Goal: Navigation & Orientation: Find specific page/section

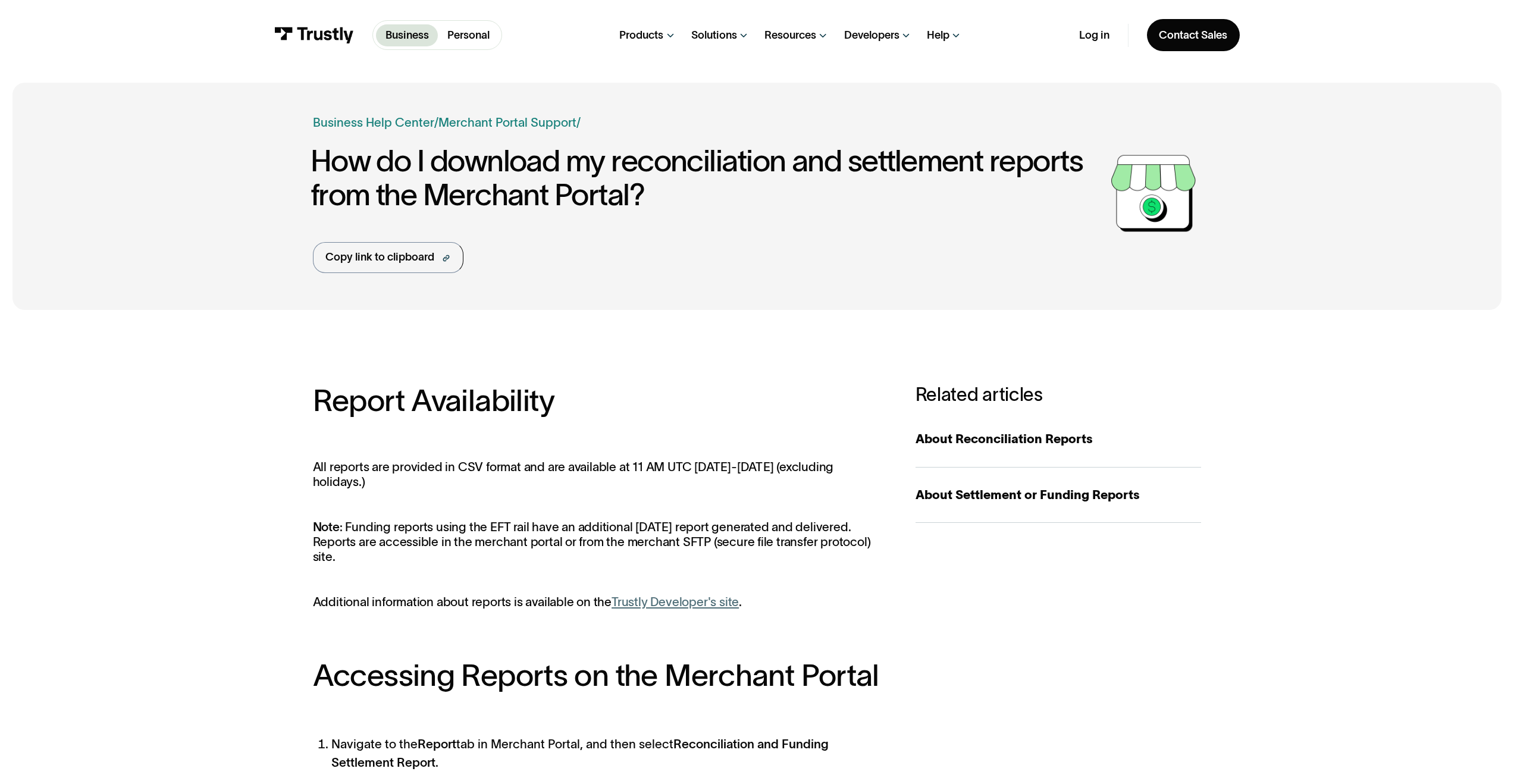
click at [314, 22] on div "Business Personal Business Personal" at bounding box center [388, 34] width 228 height 30
click at [316, 33] on img at bounding box center [314, 34] width 80 height 17
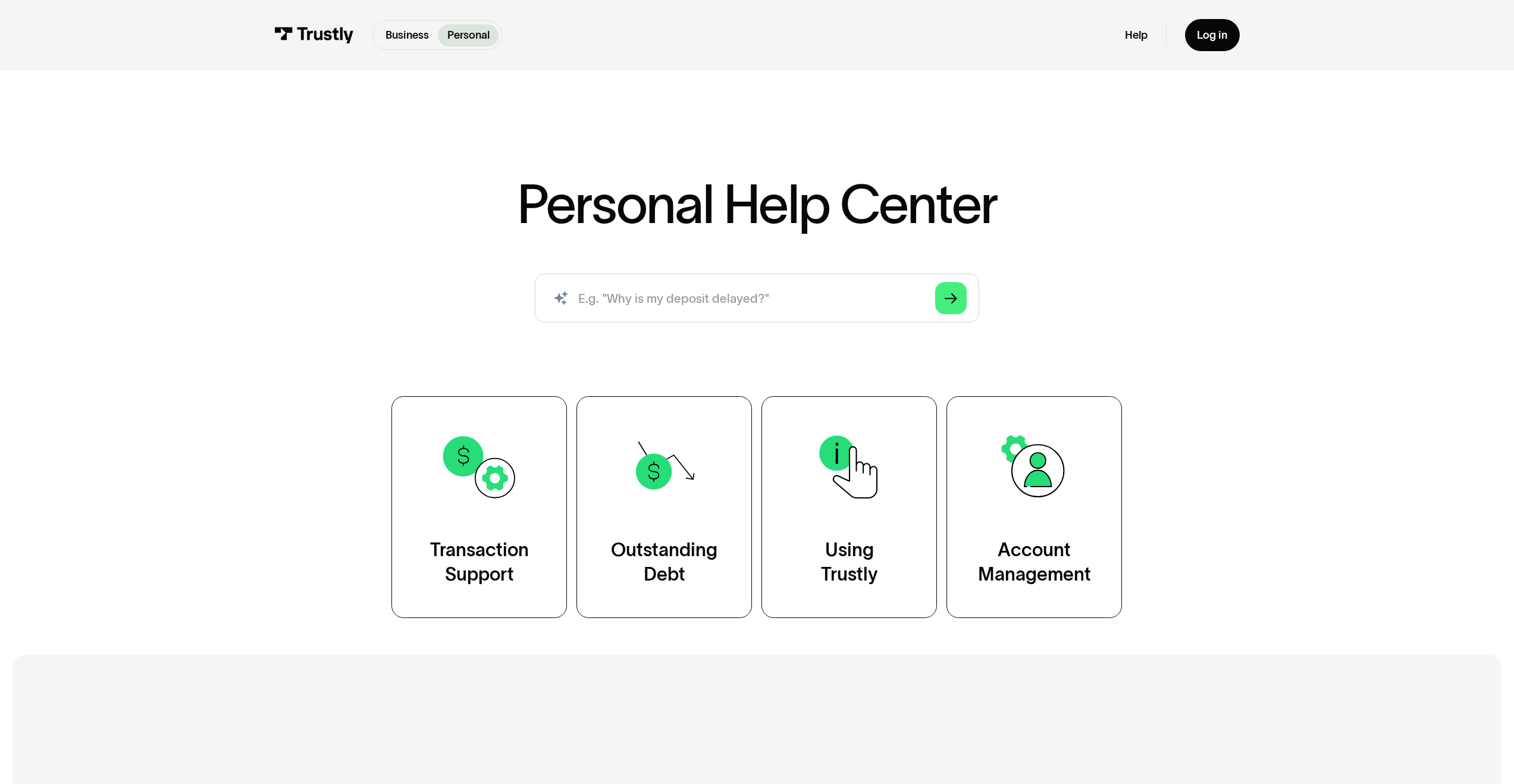
click at [334, 106] on div "Personal Help Center AI-powered search ( 1 / 4 ) Type your question and our sma…" at bounding box center [757, 348] width 1514 height 538
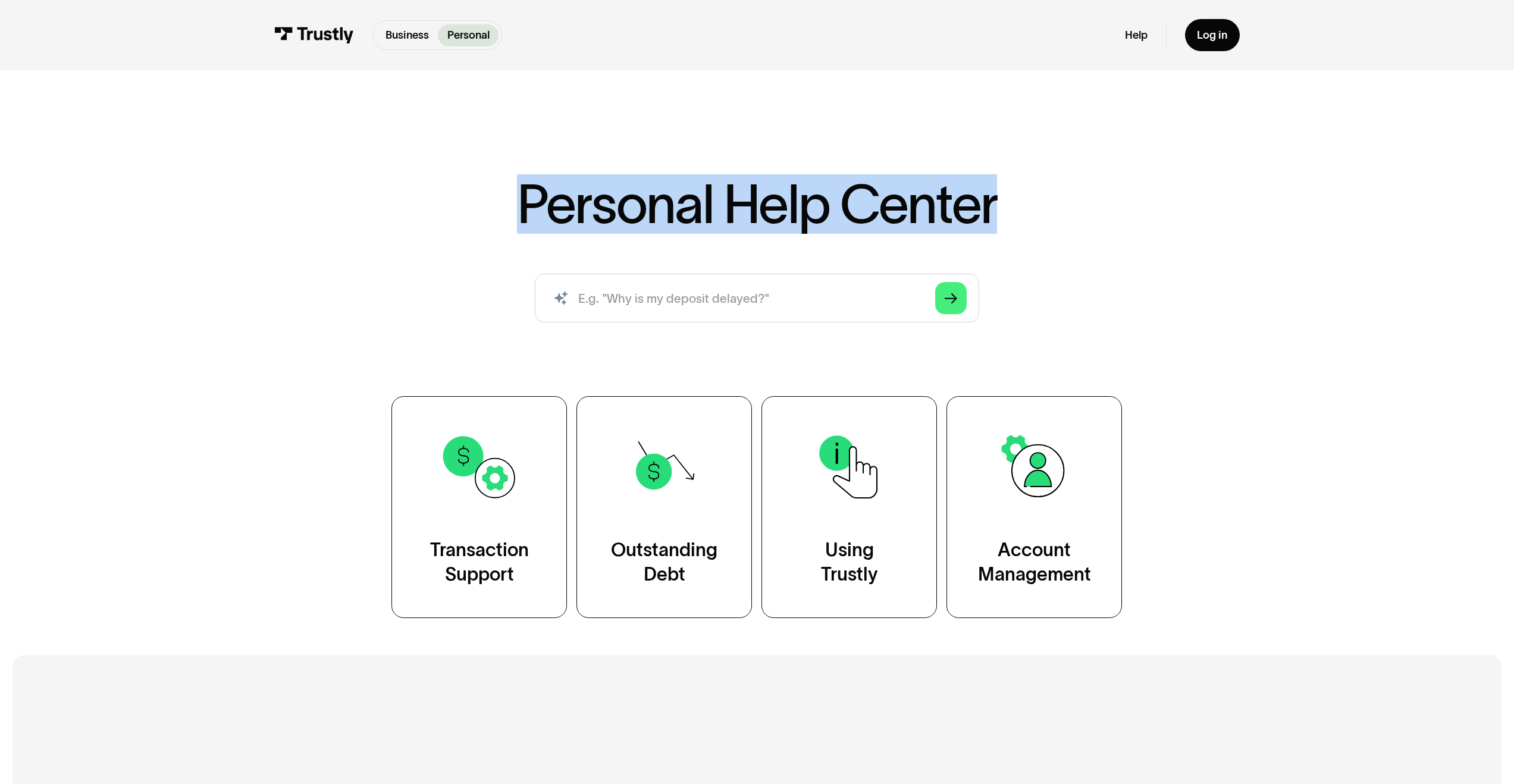
drag, startPoint x: 526, startPoint y: 201, endPoint x: 1008, endPoint y: 198, distance: 482.0
click at [1008, 198] on div "Personal Help Center AI-powered search ( 1 / 4 ) Type your question and our sma…" at bounding box center [757, 398] width 889 height 441
click at [719, 212] on h1 "Personal Help Center" at bounding box center [757, 204] width 481 height 54
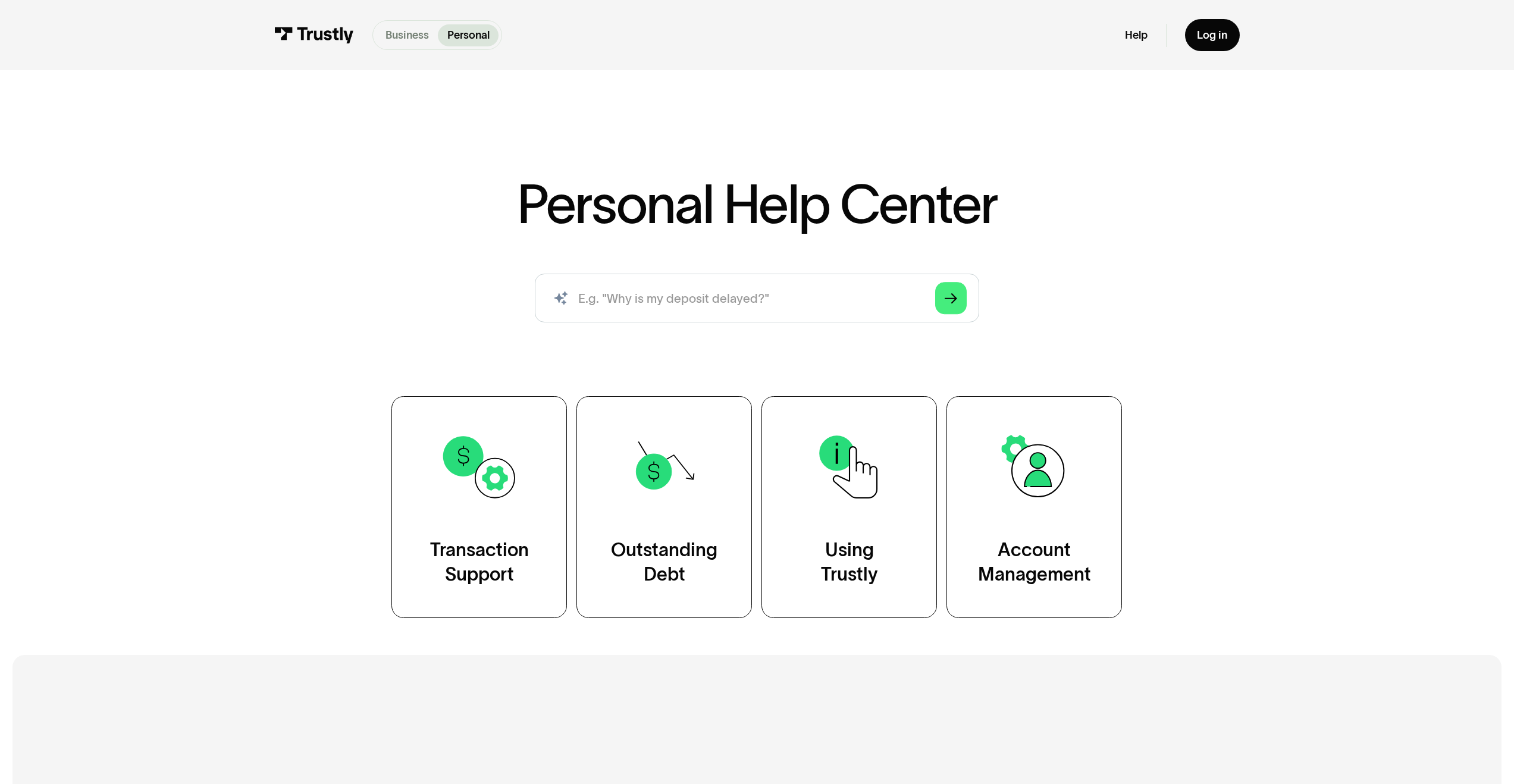
click at [423, 39] on p "Business" at bounding box center [407, 35] width 43 height 16
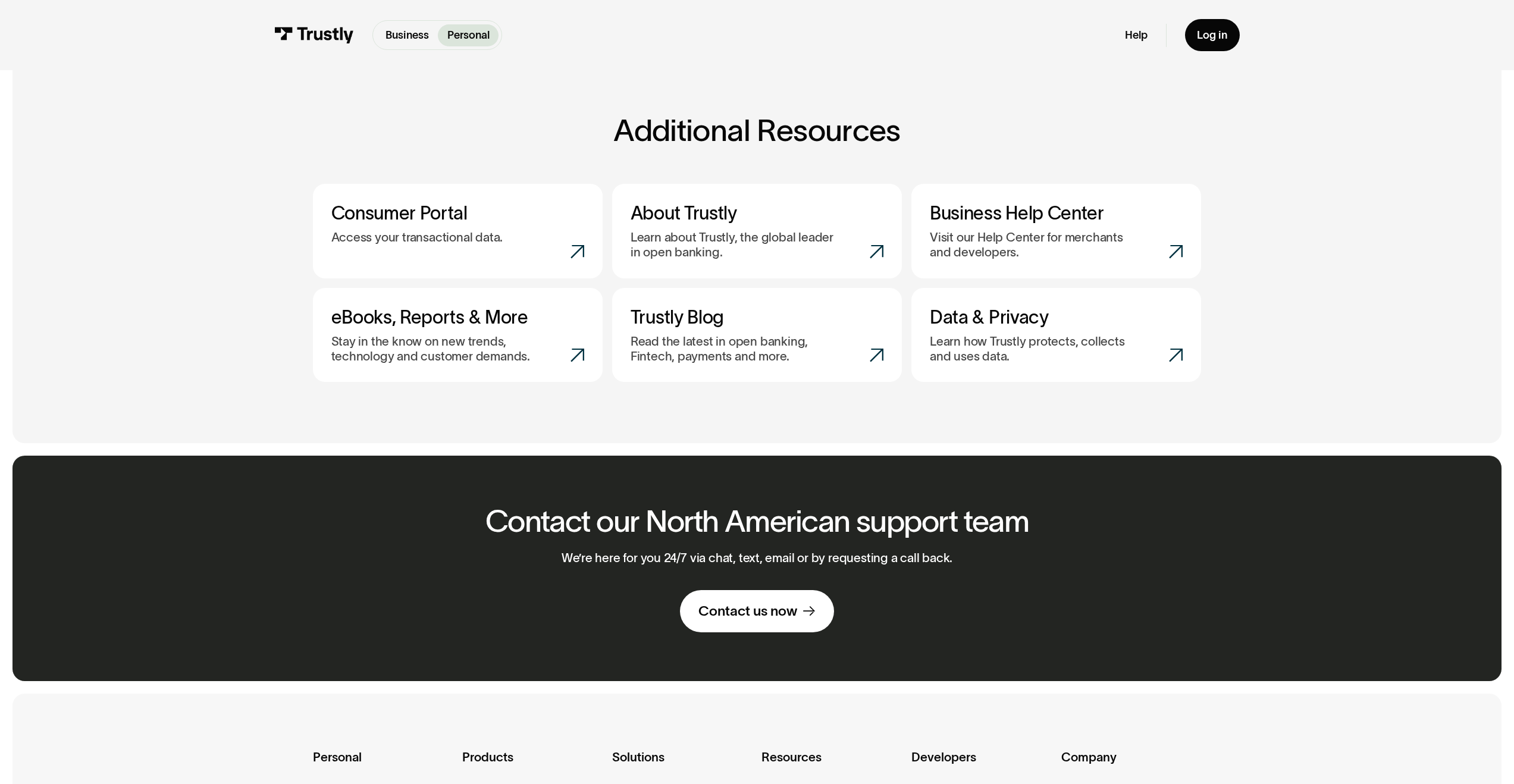
scroll to position [602, 0]
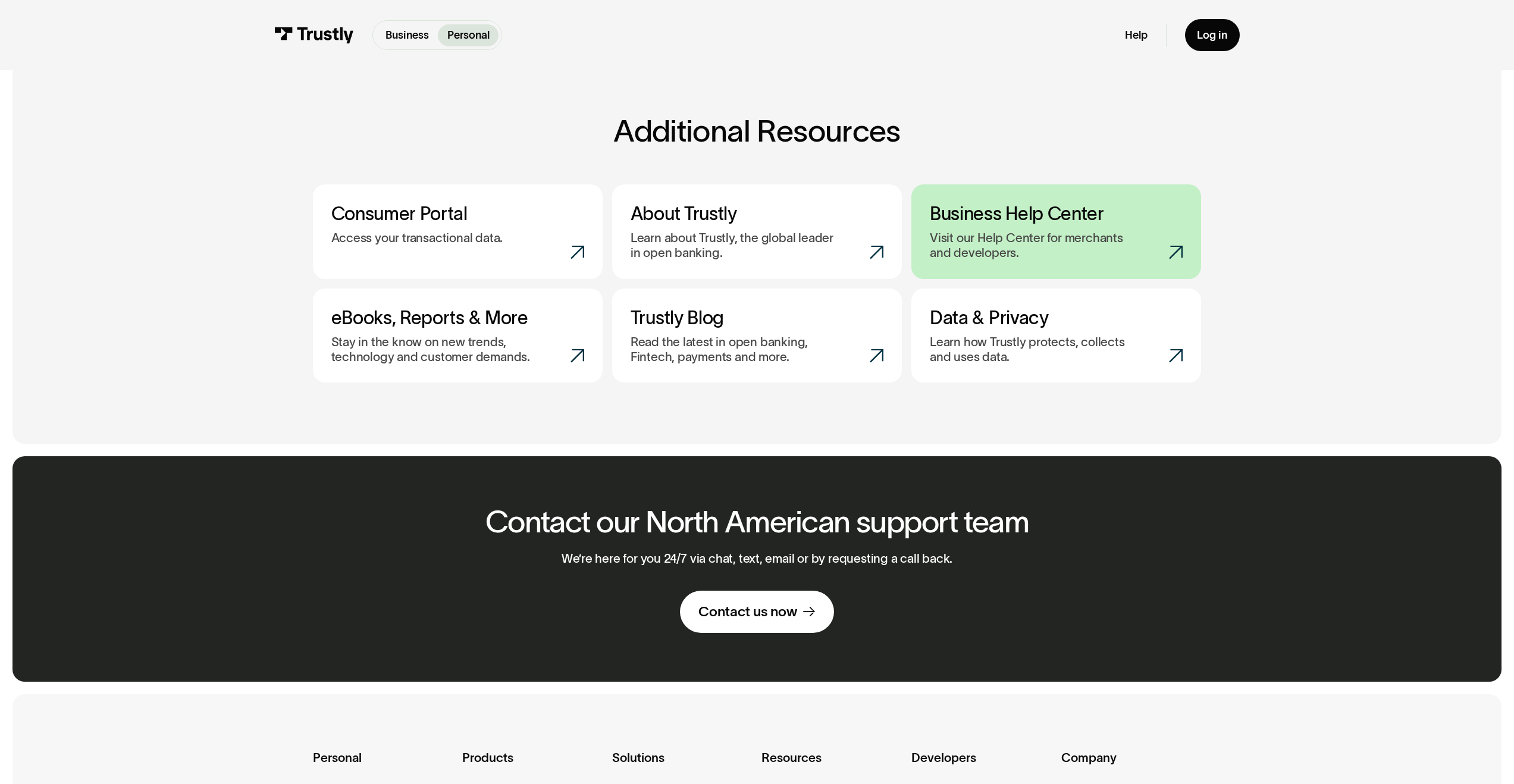
click at [970, 225] on h3 "Business Help Center" at bounding box center [1056, 214] width 253 height 22
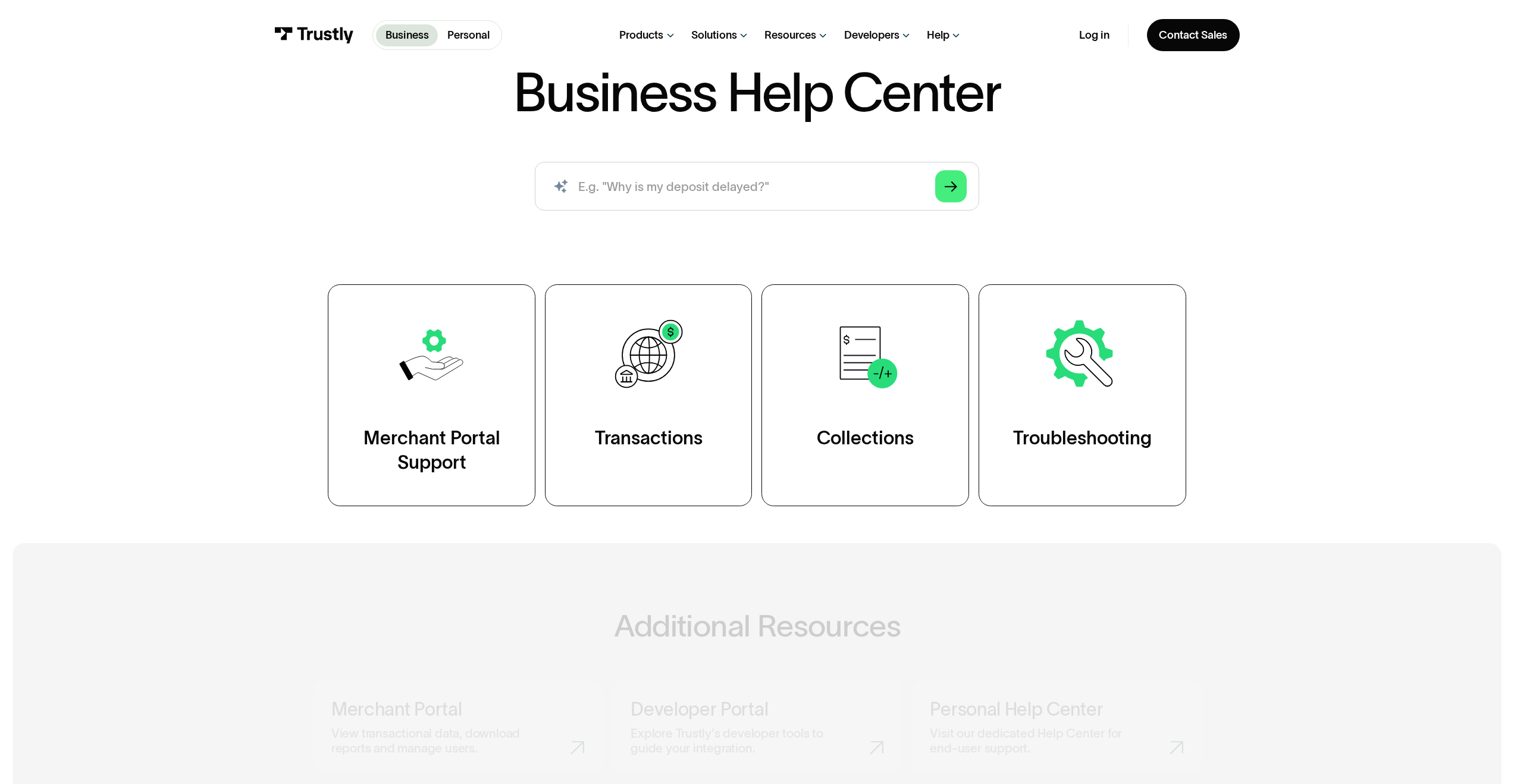
scroll to position [238, 0]
